Goal: Task Accomplishment & Management: Manage account settings

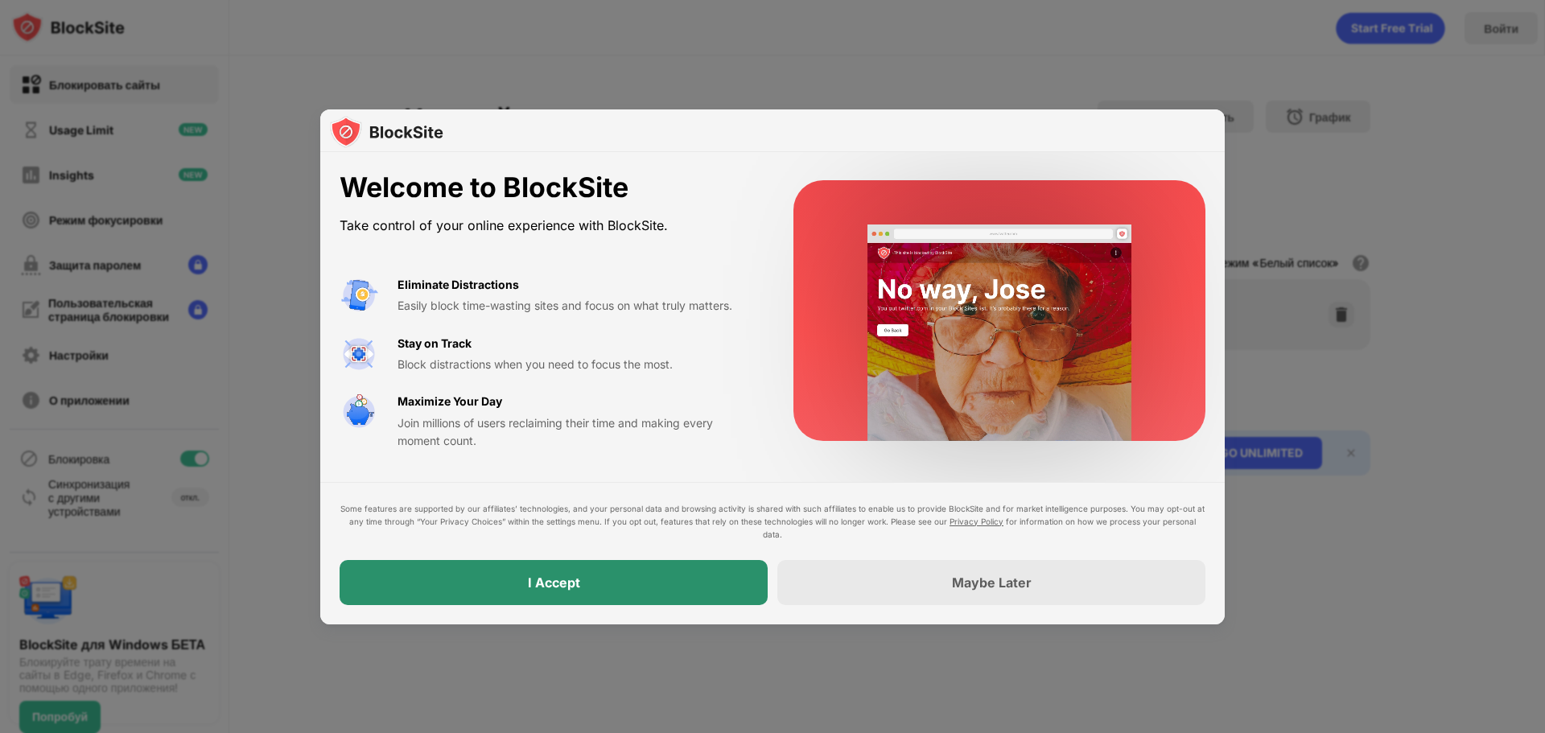
click at [537, 584] on div "I Accept" at bounding box center [554, 582] width 52 height 16
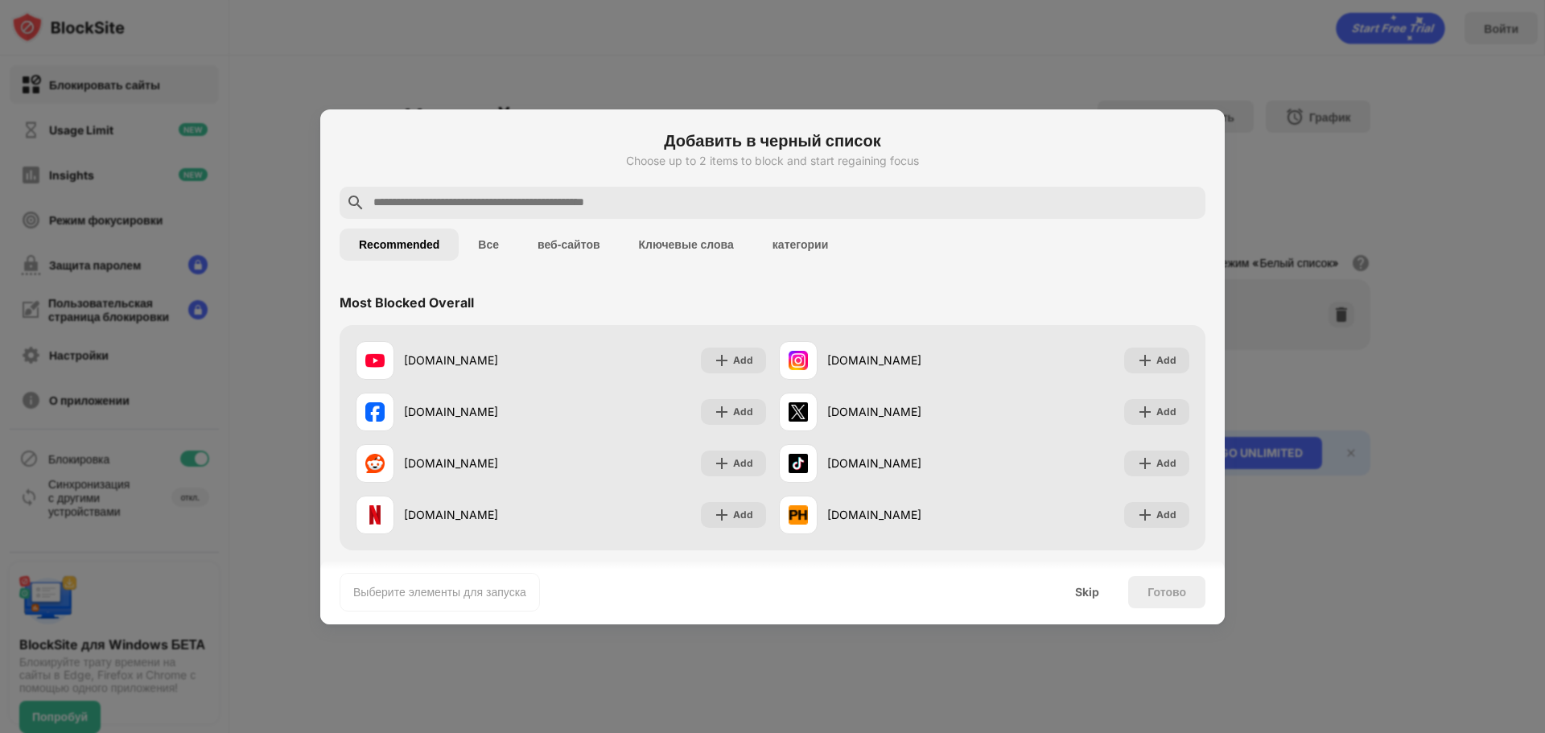
click at [507, 195] on input "text" at bounding box center [785, 202] width 827 height 19
paste input "**********"
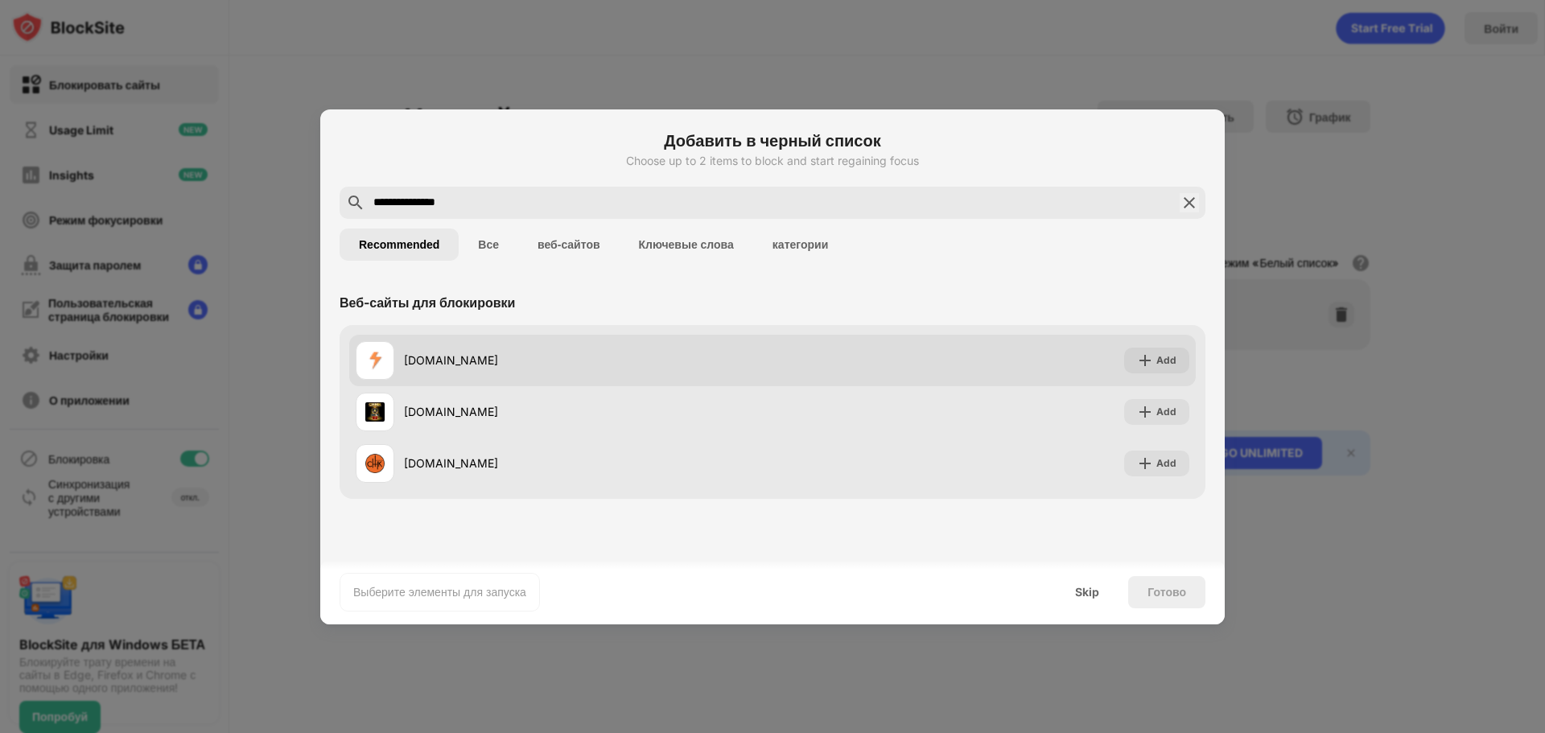
type input "**********"
click at [434, 356] on div "[DOMAIN_NAME]" at bounding box center [588, 360] width 368 height 17
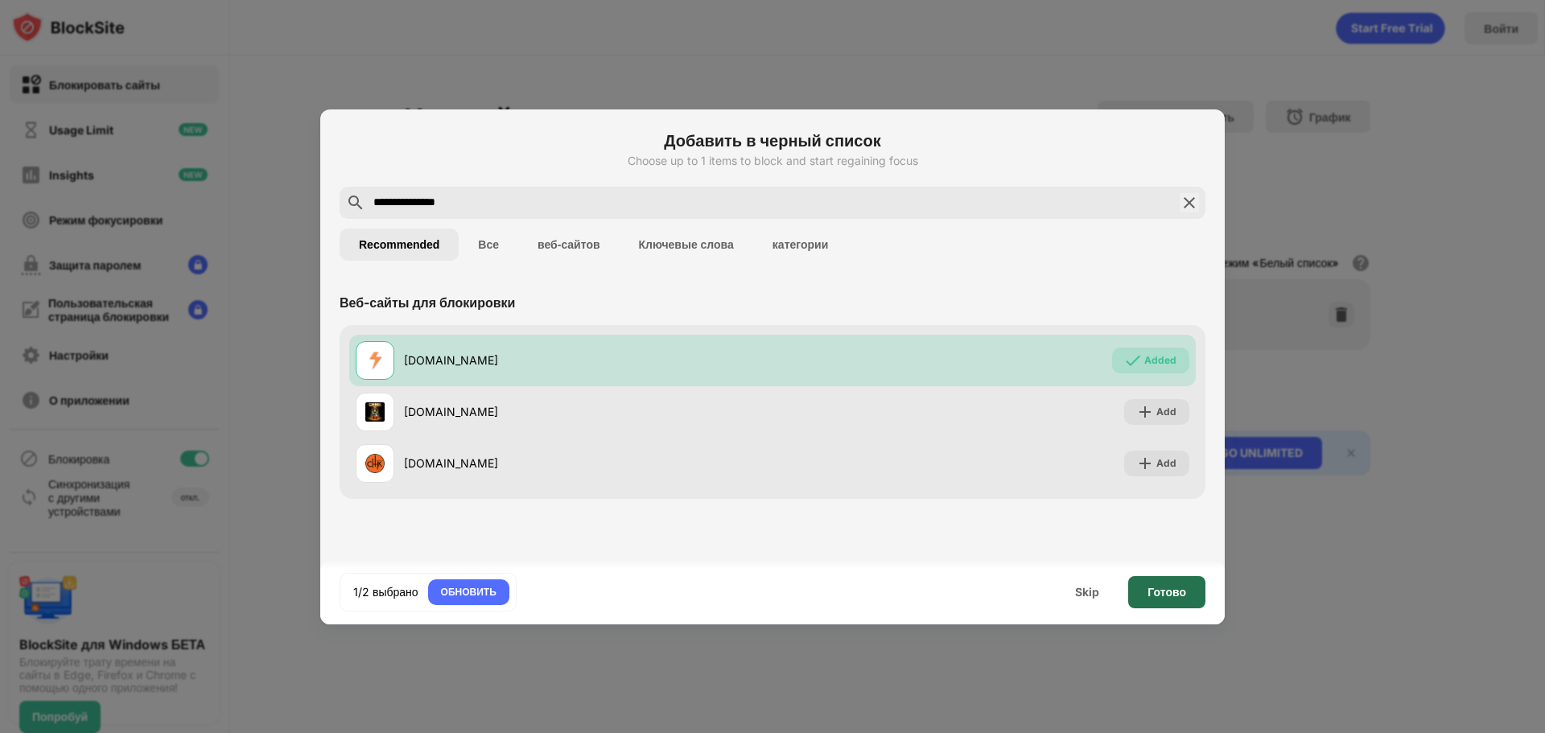
click at [1176, 588] on div "Готово" at bounding box center [1166, 592] width 39 height 13
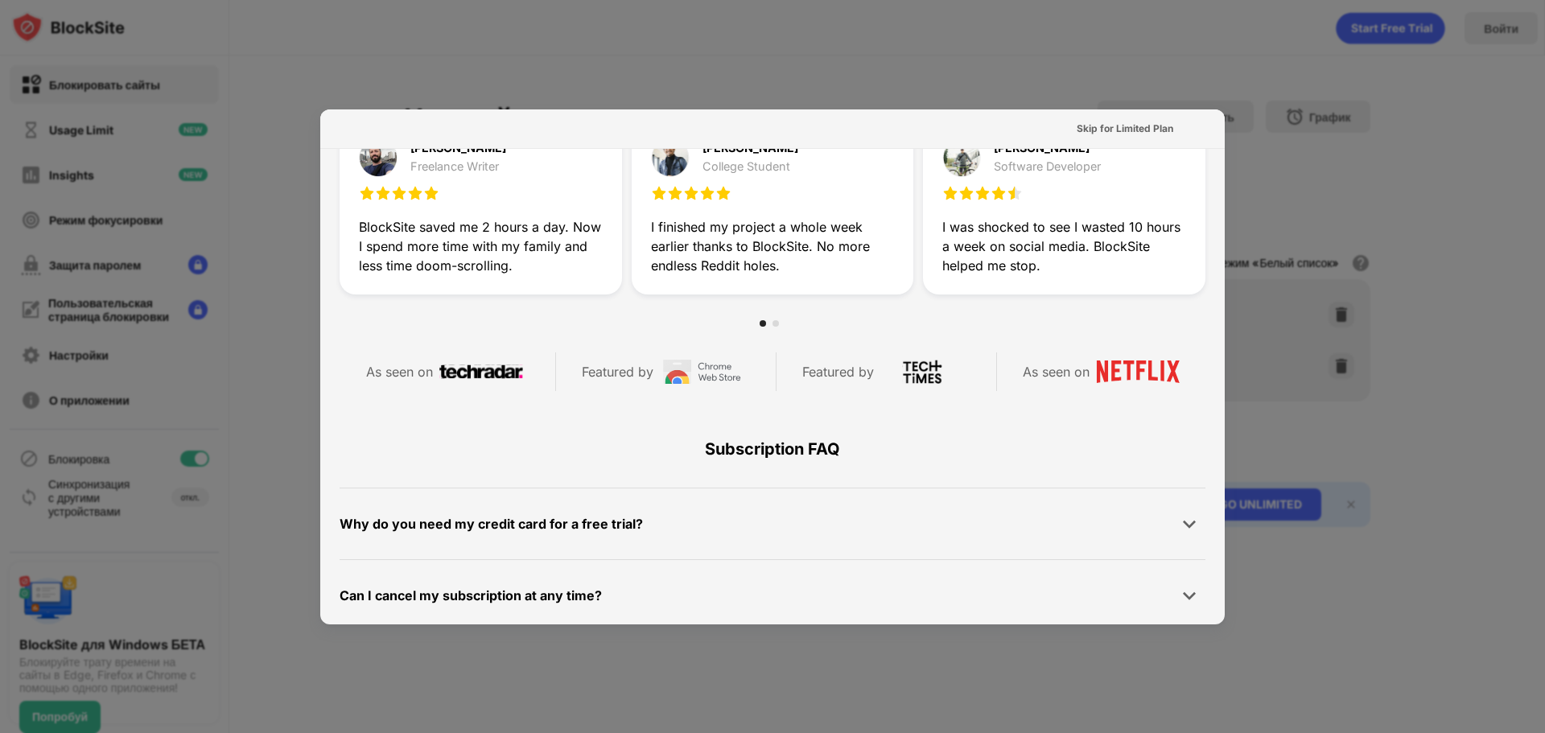
scroll to position [784, 0]
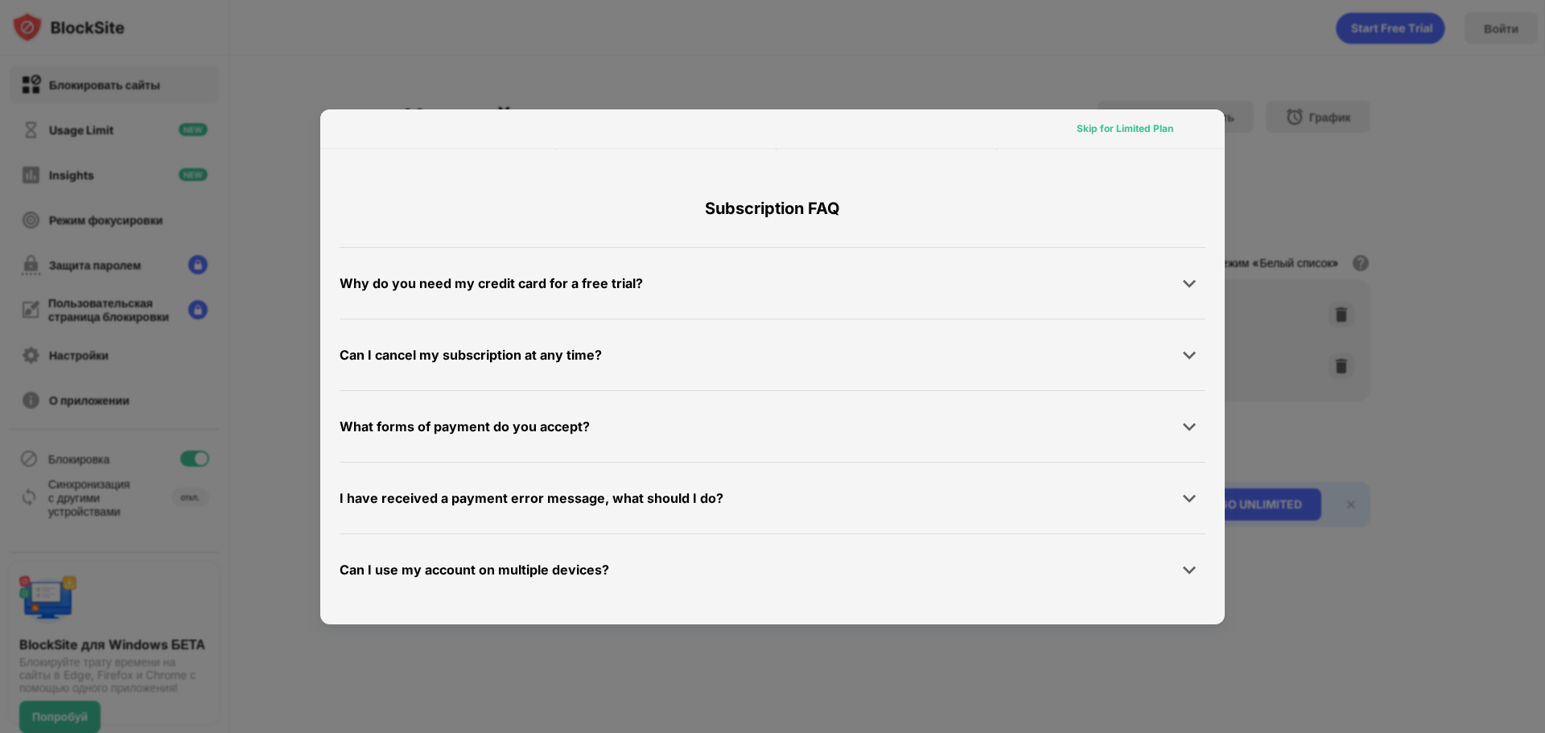
click at [1120, 121] on div "Skip for Limited Plan" at bounding box center [1125, 129] width 97 height 16
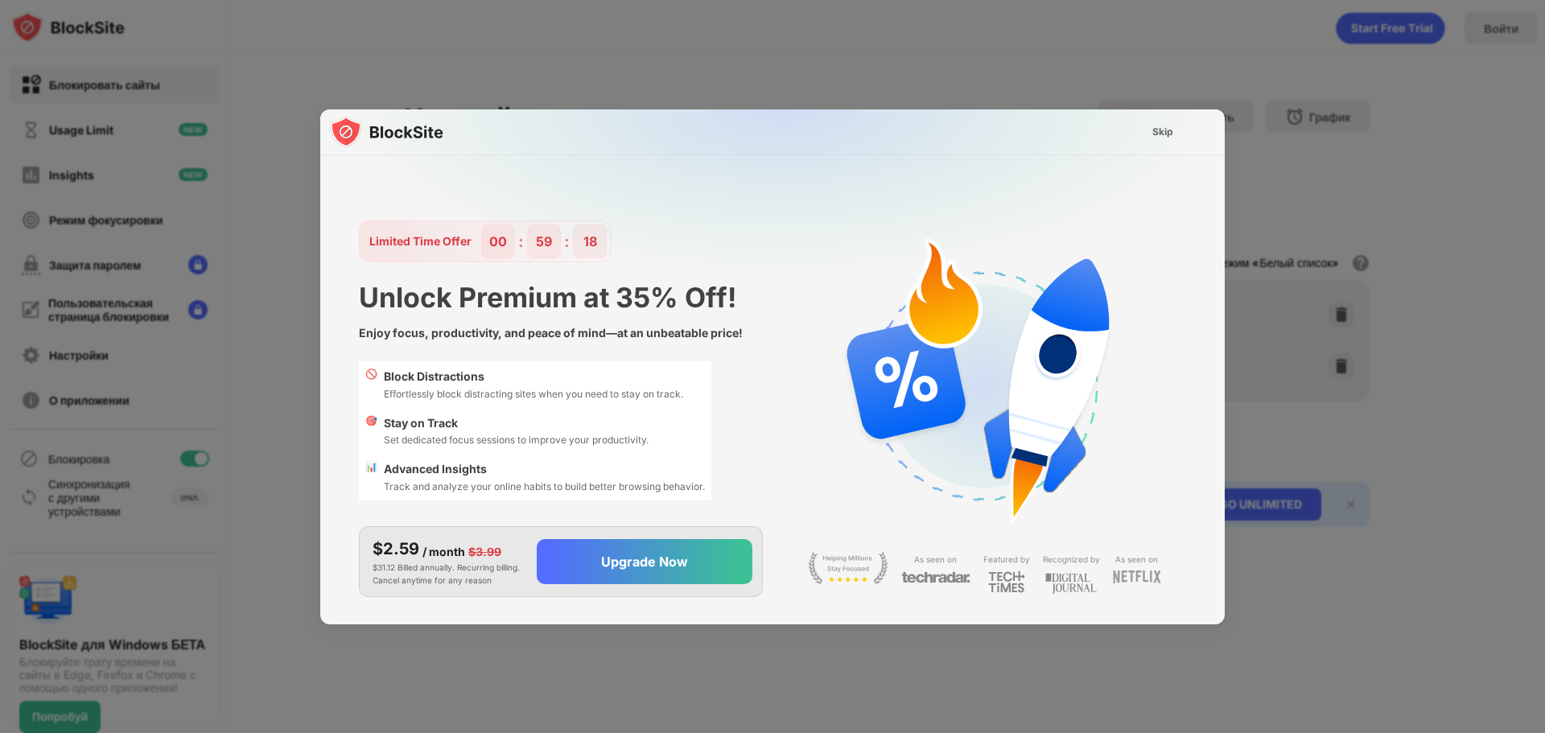
scroll to position [0, 0]
click at [1159, 126] on div "Skip" at bounding box center [1162, 132] width 21 height 16
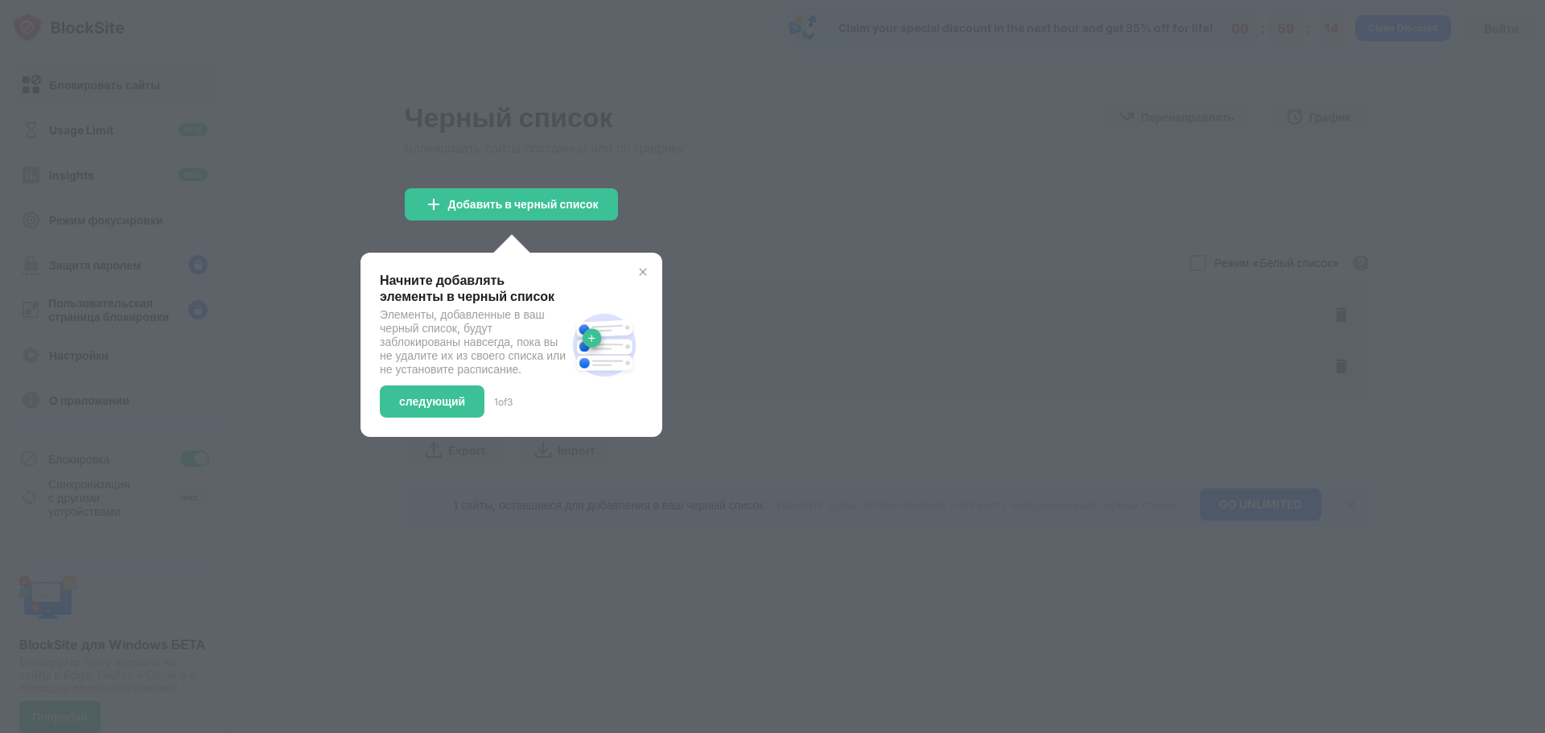
click at [648, 267] on img at bounding box center [642, 272] width 13 height 13
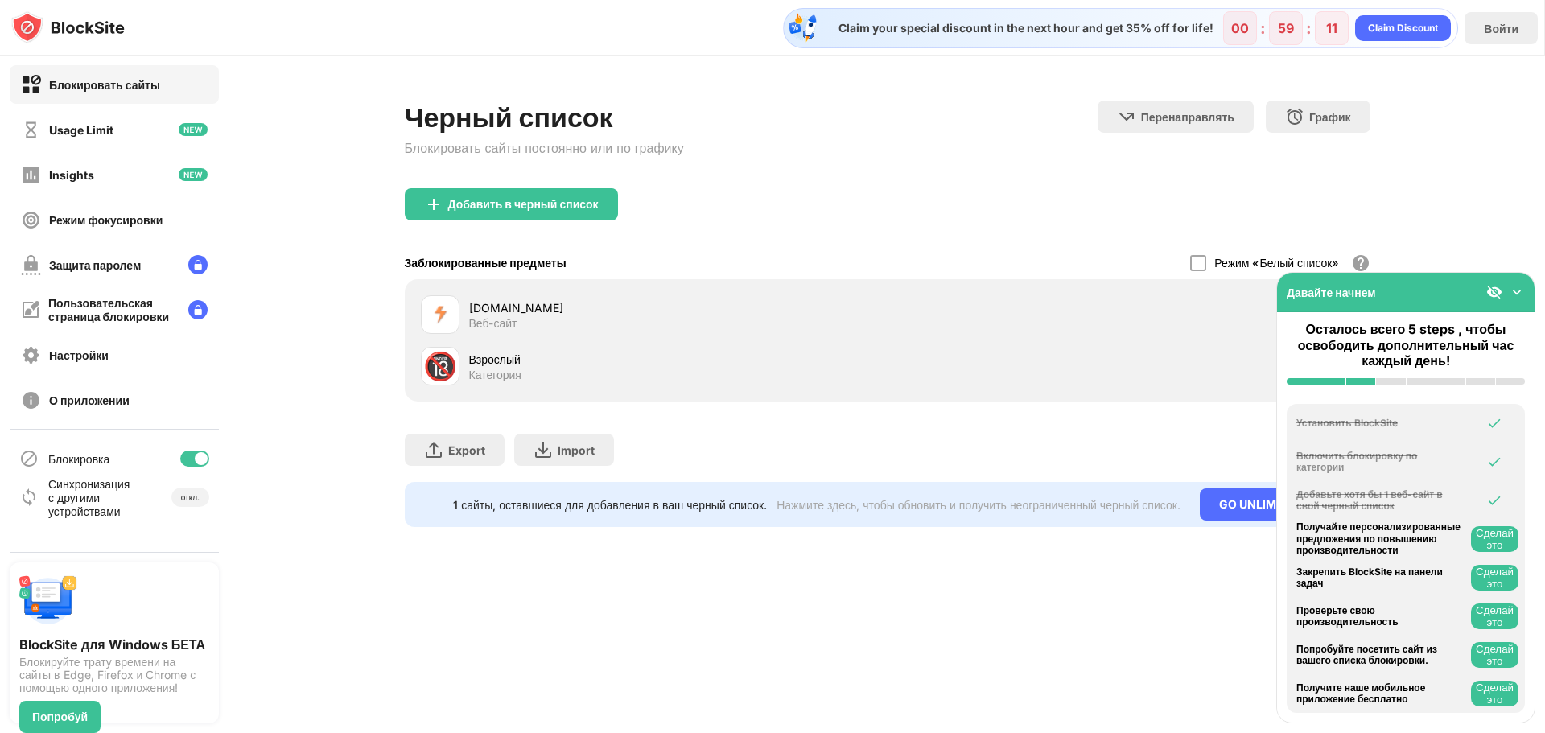
click at [1104, 290] on div "[DOMAIN_NAME] Веб-сайт" at bounding box center [887, 314] width 946 height 51
click at [1518, 287] on img at bounding box center [1517, 292] width 16 height 16
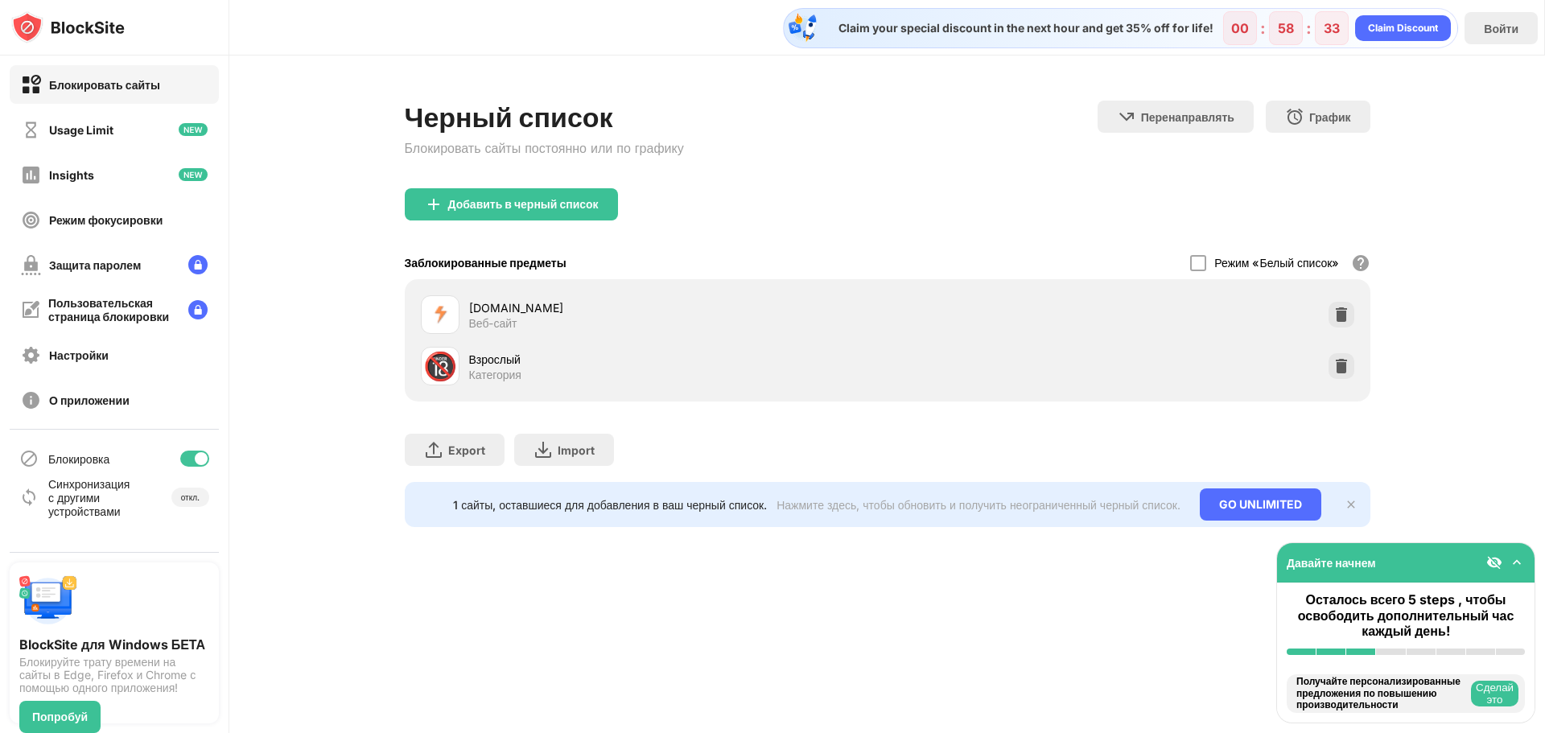
click at [473, 312] on div "[DOMAIN_NAME]" at bounding box center [678, 307] width 418 height 17
click at [513, 203] on div "Добавить в черный список" at bounding box center [523, 204] width 150 height 13
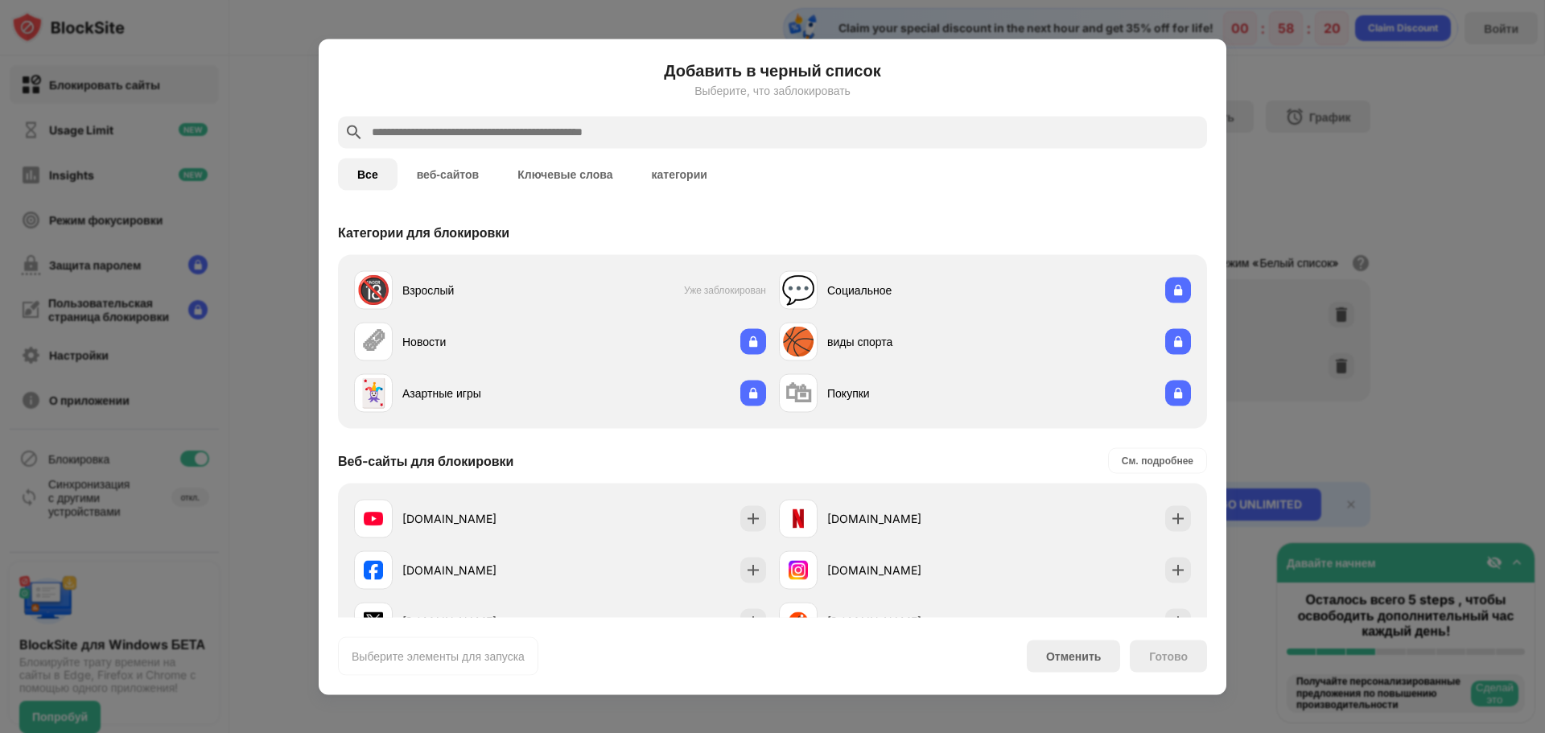
click at [1278, 101] on div at bounding box center [772, 366] width 1545 height 733
